Goal: Transaction & Acquisition: Download file/media

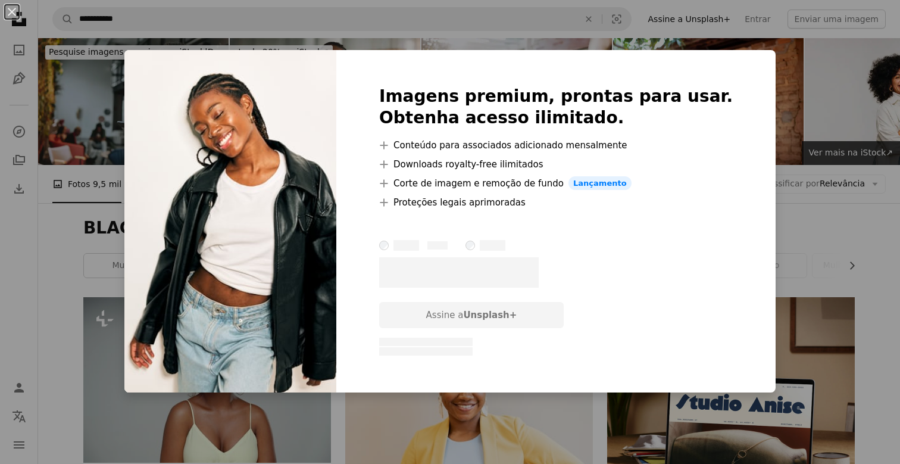
scroll to position [1392, 0]
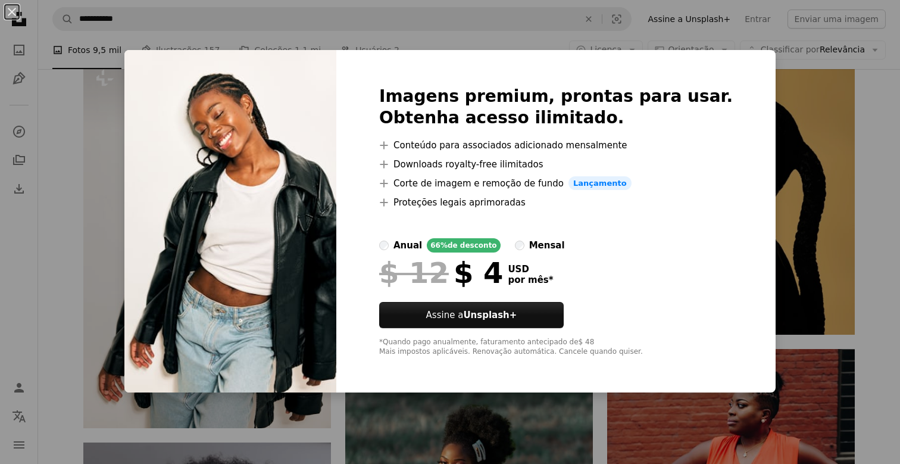
click at [790, 147] on div "An X shape Imagens premium, prontas para usar. Obtenha acesso ilimitado. A plus…" at bounding box center [450, 232] width 900 height 464
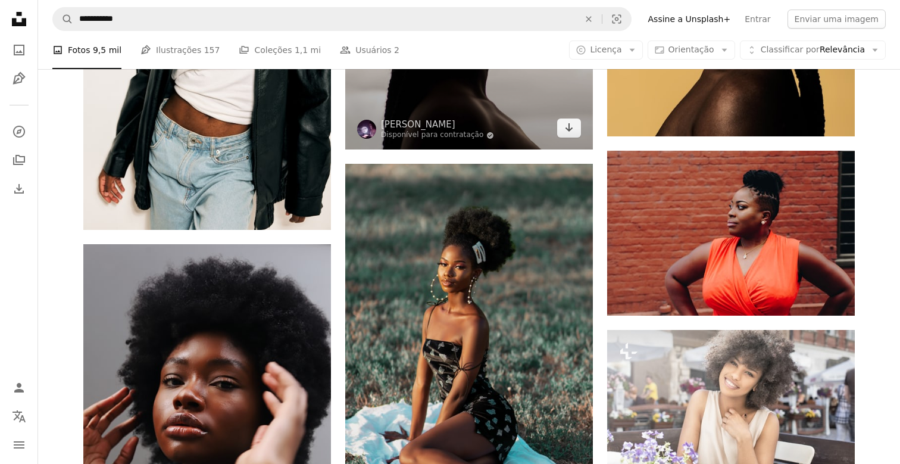
scroll to position [1592, 0]
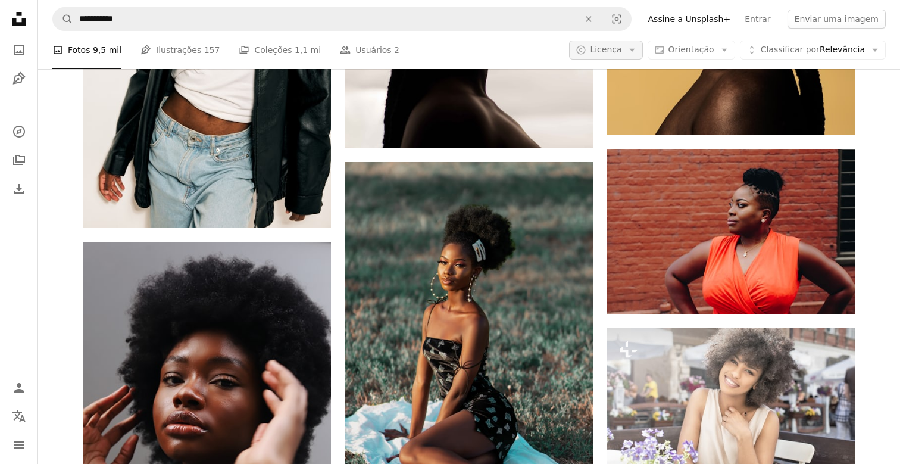
click at [618, 46] on span "Licença" at bounding box center [606, 50] width 32 height 10
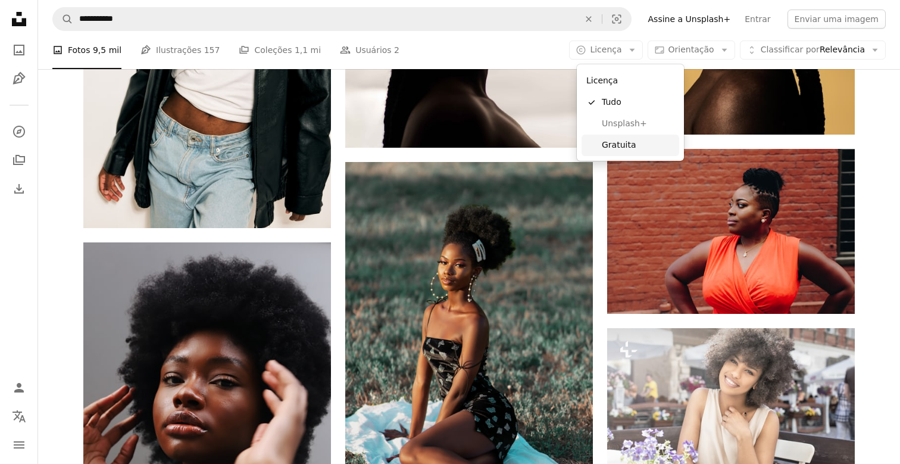
click at [619, 141] on span "Gratuita" at bounding box center [638, 145] width 73 height 12
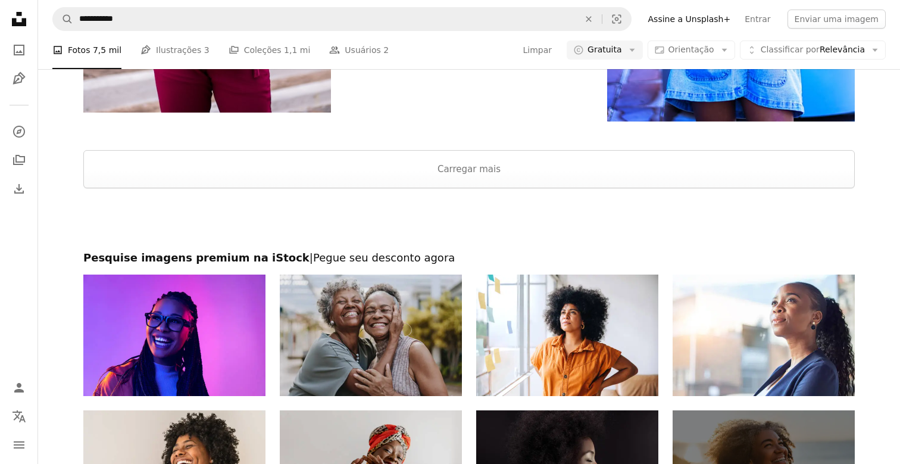
scroll to position [2337, 0]
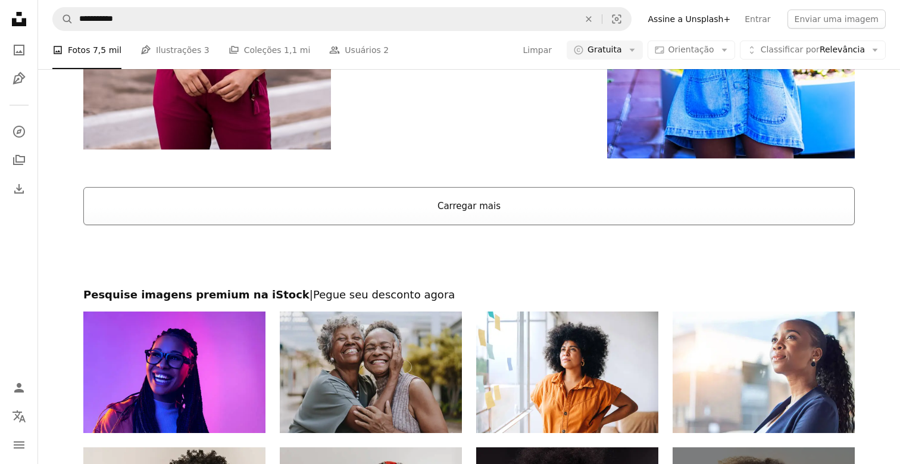
click at [448, 194] on button "Carregar mais" at bounding box center [468, 206] width 771 height 38
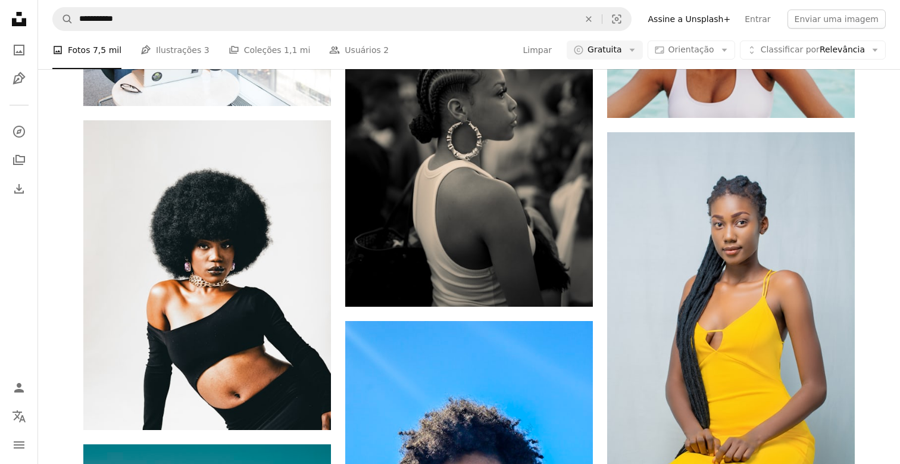
scroll to position [8615, 0]
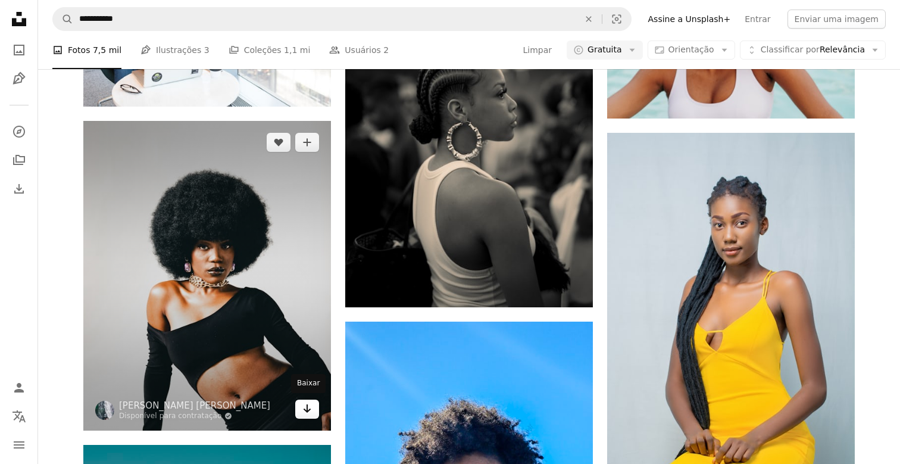
click at [311, 403] on icon "Arrow pointing down" at bounding box center [307, 408] width 10 height 14
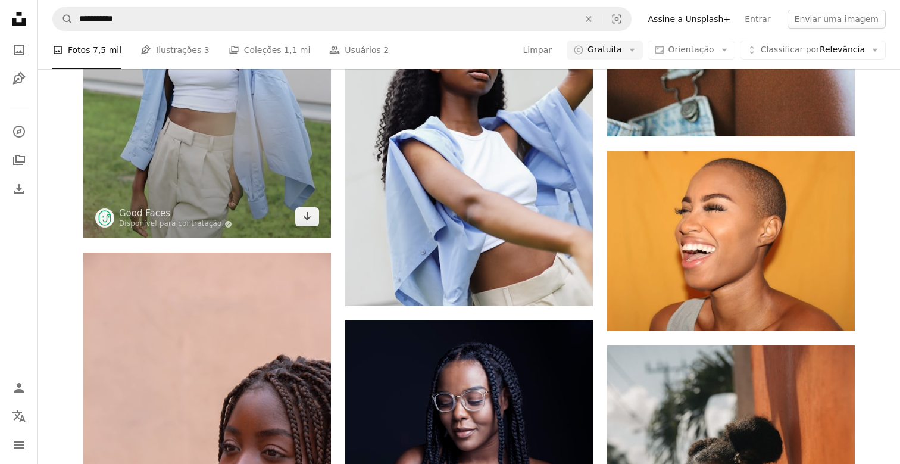
scroll to position [9624, 0]
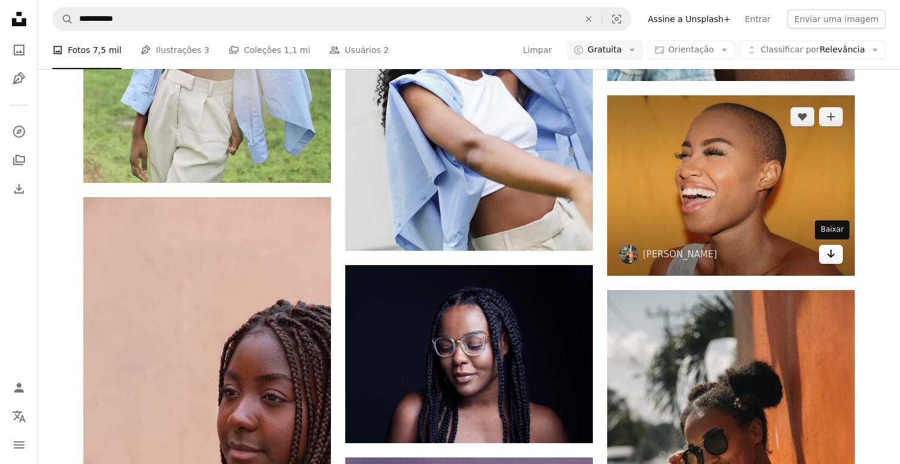
click at [840, 250] on link "Arrow pointing down" at bounding box center [831, 254] width 24 height 19
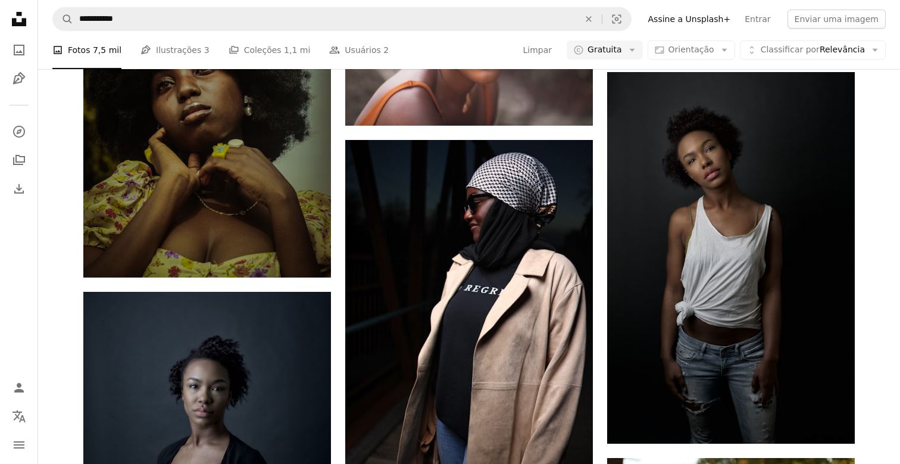
scroll to position [25459, 0]
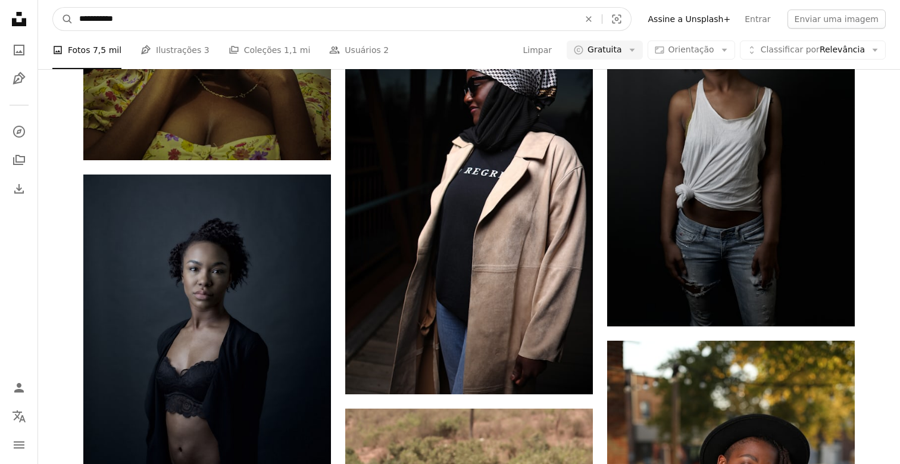
click at [171, 20] on input "**********" at bounding box center [324, 19] width 502 height 23
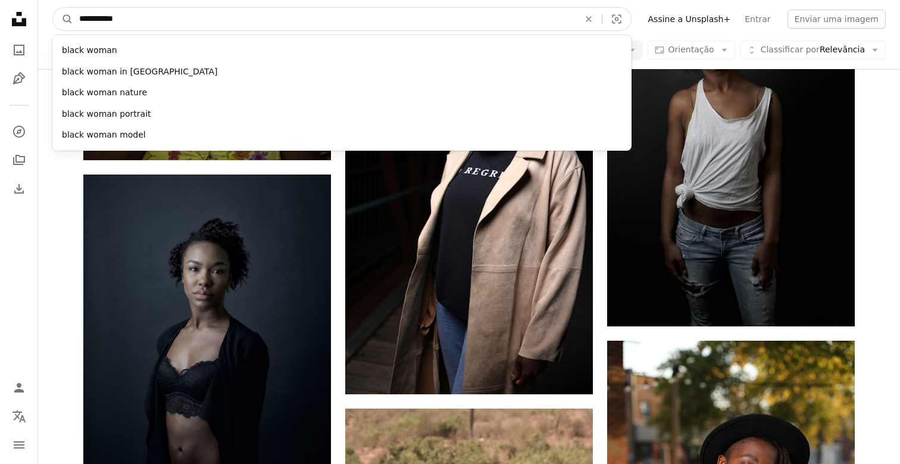
drag, startPoint x: 158, startPoint y: 23, endPoint x: 104, endPoint y: 23, distance: 54.1
click at [104, 23] on input "**********" at bounding box center [324, 19] width 502 height 23
type input "*********"
click button "A magnifying glass" at bounding box center [63, 19] width 20 height 23
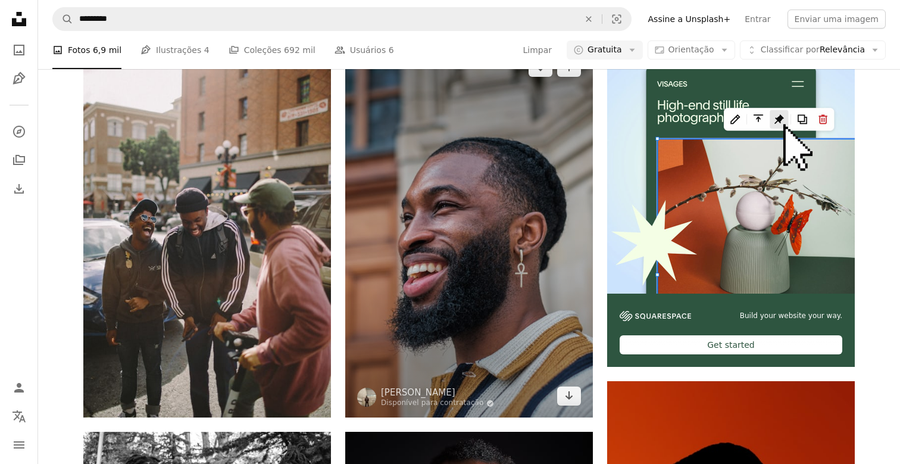
scroll to position [252, 0]
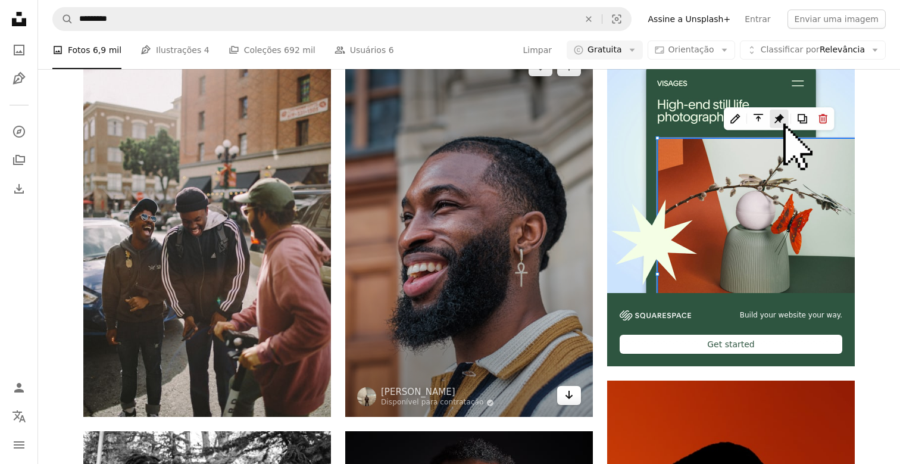
click at [565, 399] on icon "Arrow pointing down" at bounding box center [569, 394] width 10 height 14
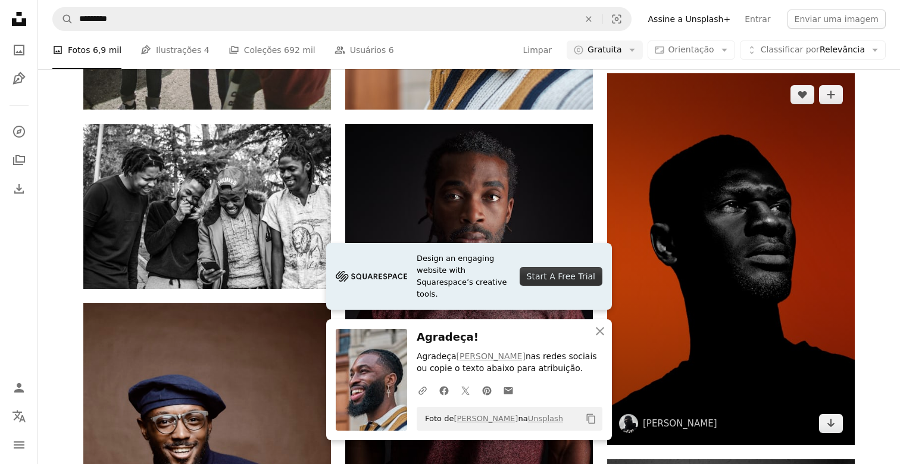
scroll to position [558, 0]
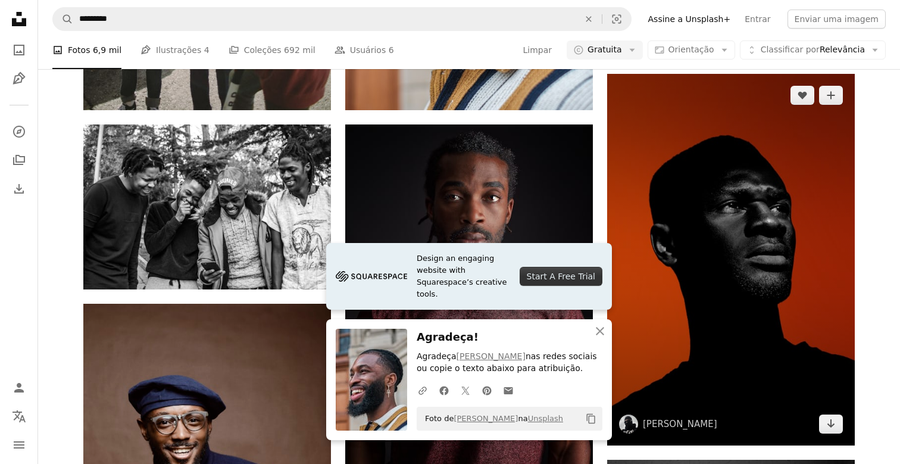
click at [704, 304] on img at bounding box center [731, 259] width 248 height 371
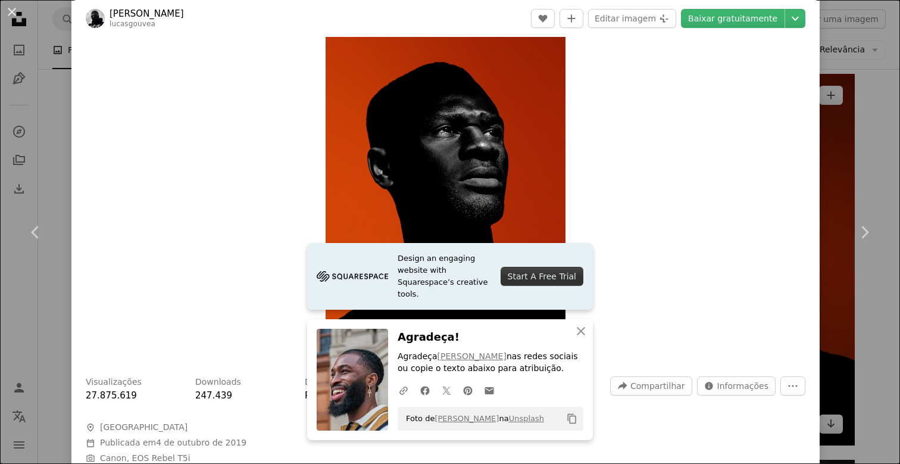
scroll to position [64, 0]
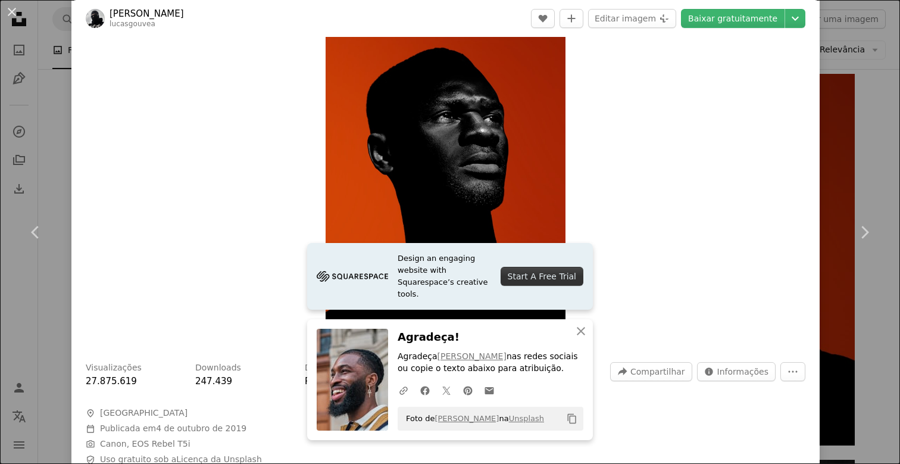
click at [882, 128] on div "An X shape Chevron left Chevron right [PERSON_NAME] lucasgouvea A heart A plus …" at bounding box center [450, 232] width 900 height 464
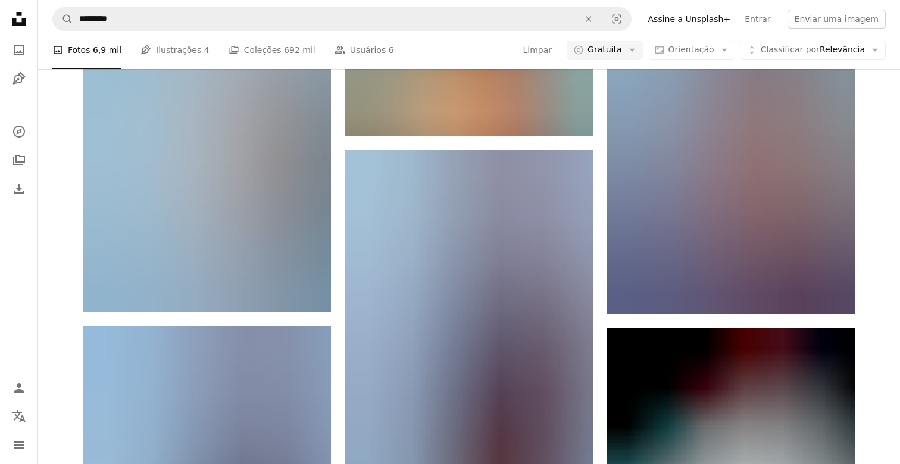
scroll to position [17044, 0]
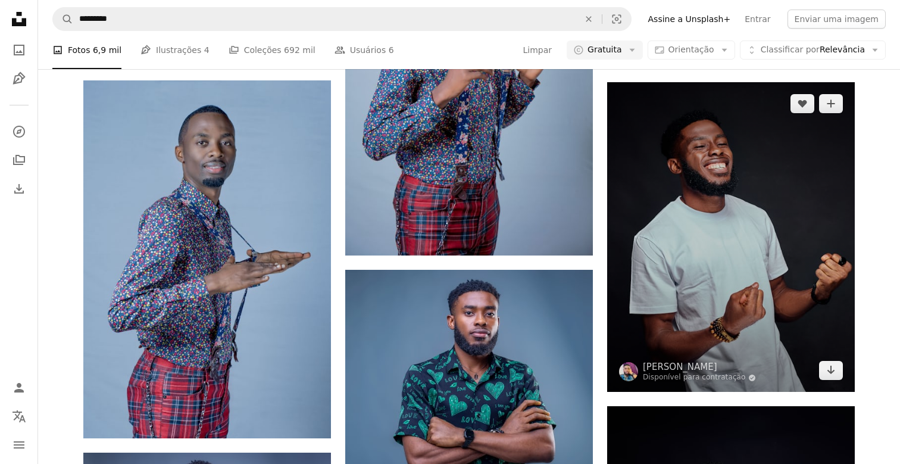
click at [755, 215] on img at bounding box center [731, 236] width 248 height 309
